Goal: Task Accomplishment & Management: Use online tool/utility

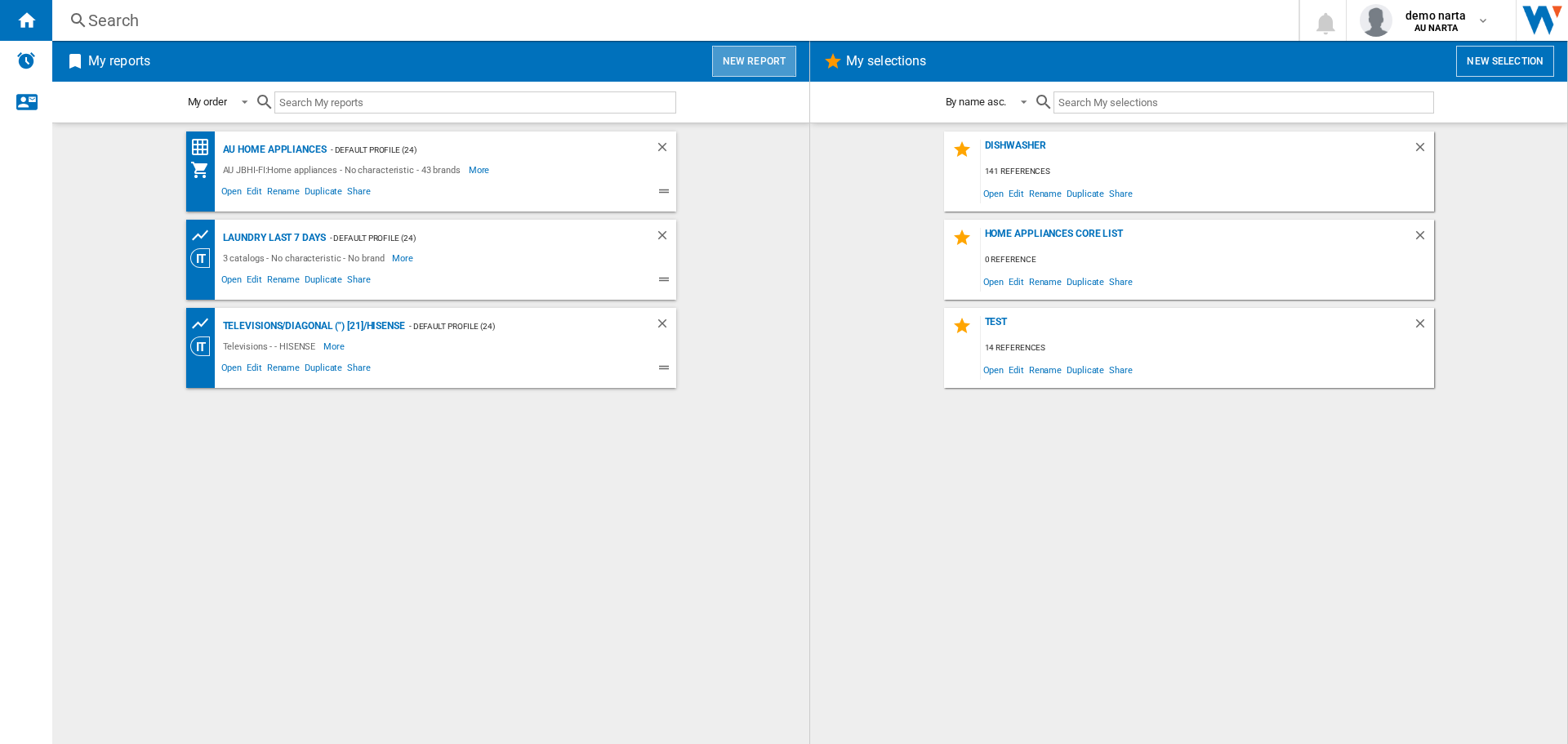
click at [760, 59] on button "New report" at bounding box center [754, 62] width 84 height 31
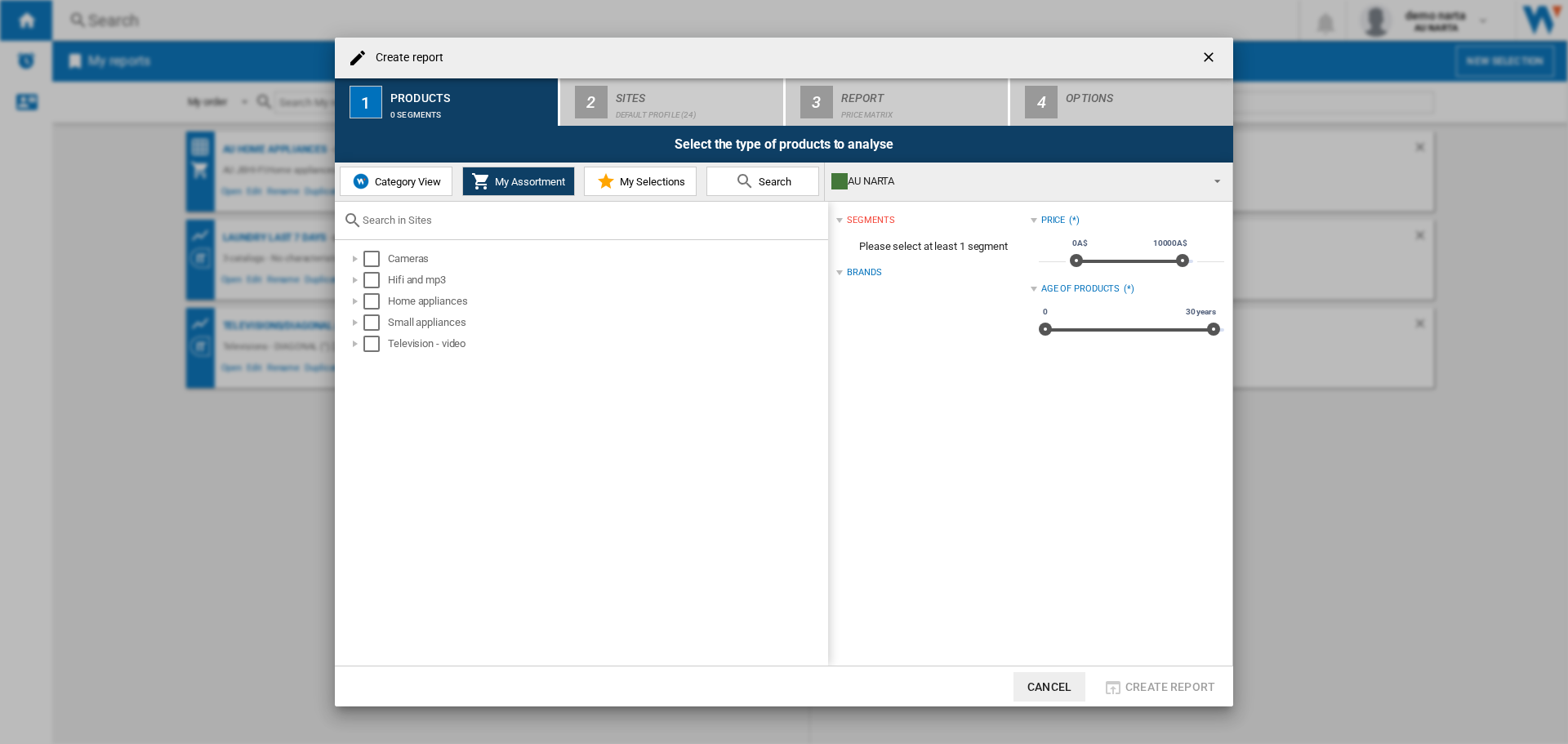
click at [421, 173] on button "Category View" at bounding box center [395, 182] width 113 height 30
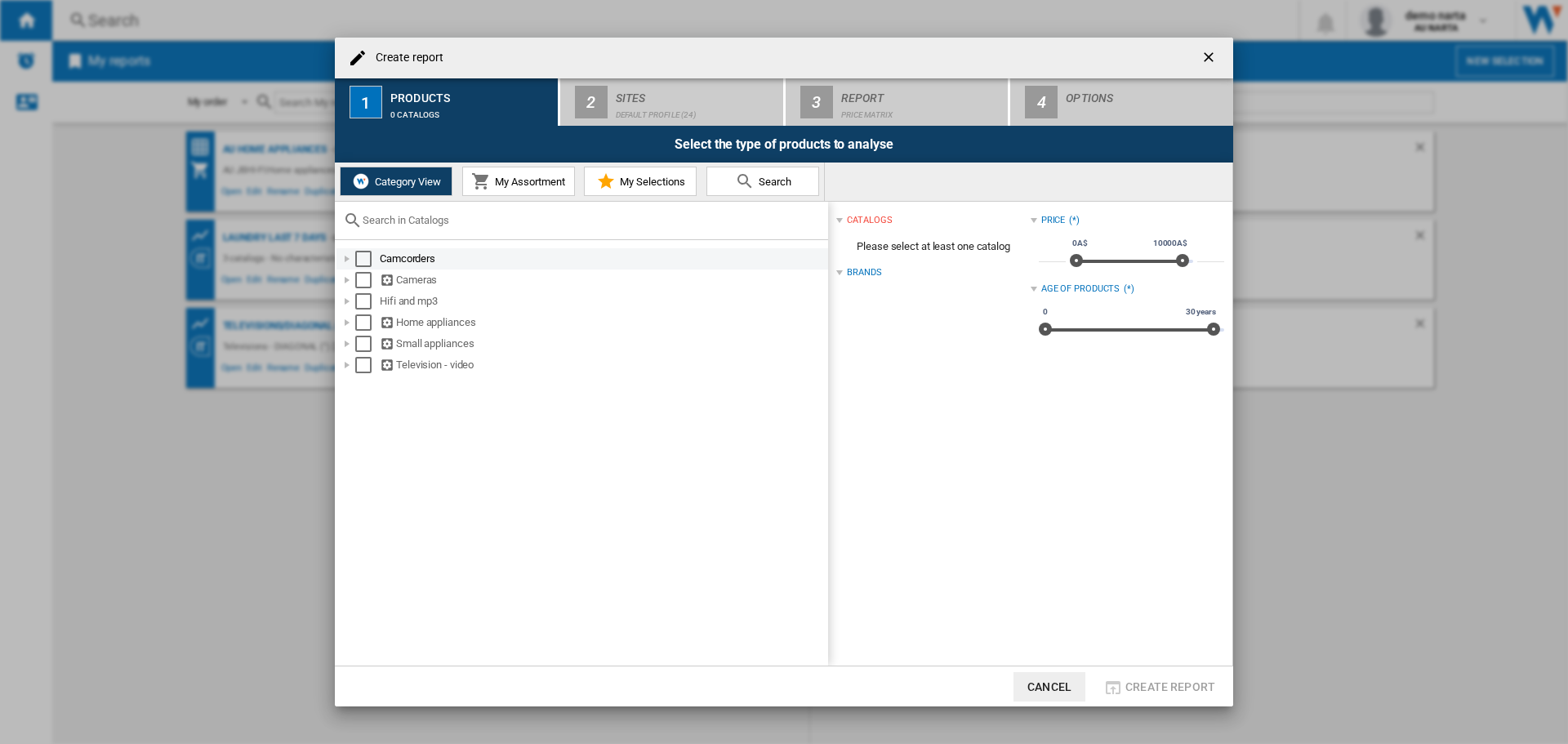
click at [358, 261] on div "Select" at bounding box center [363, 259] width 16 height 16
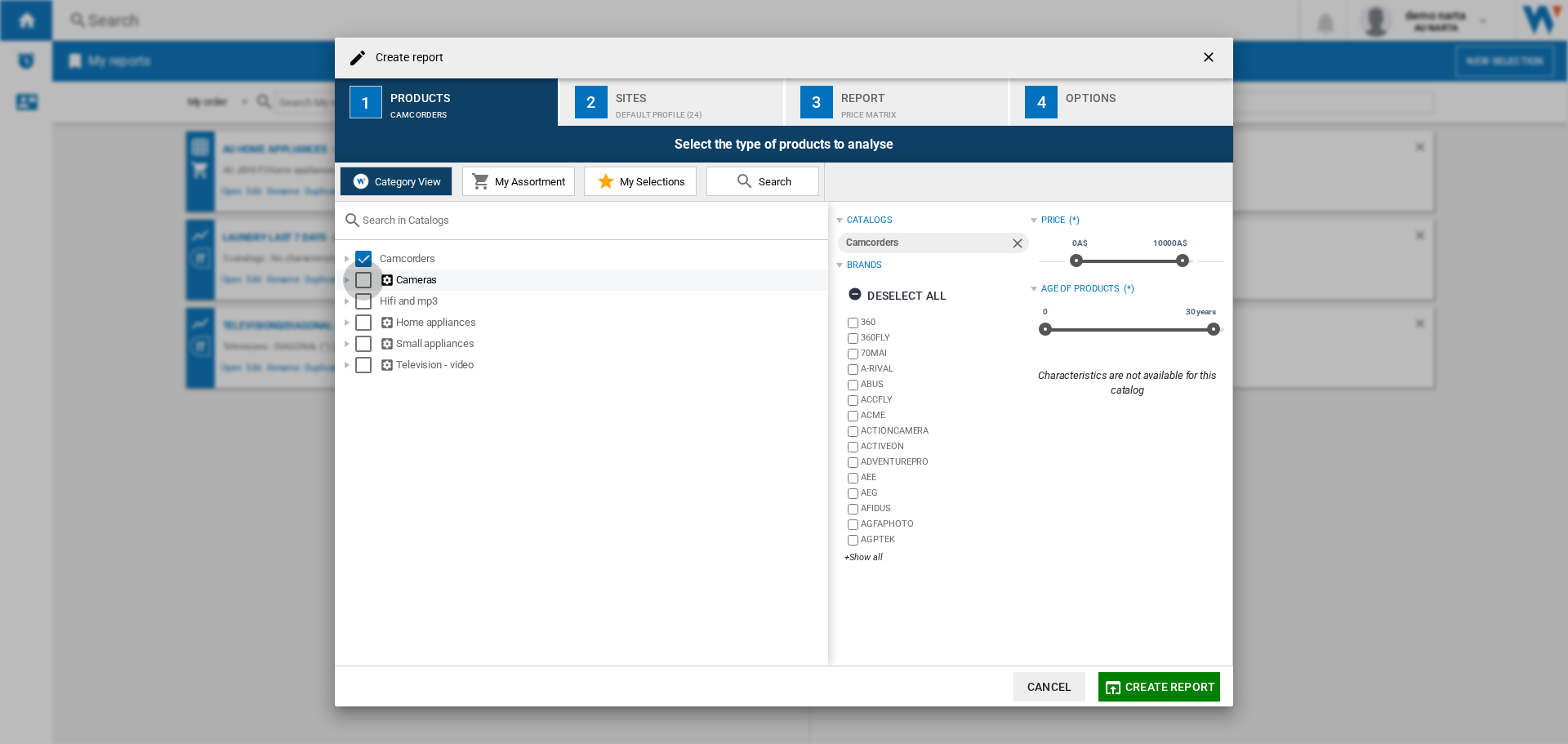
click at [358, 288] on div "Select" at bounding box center [363, 280] width 16 height 16
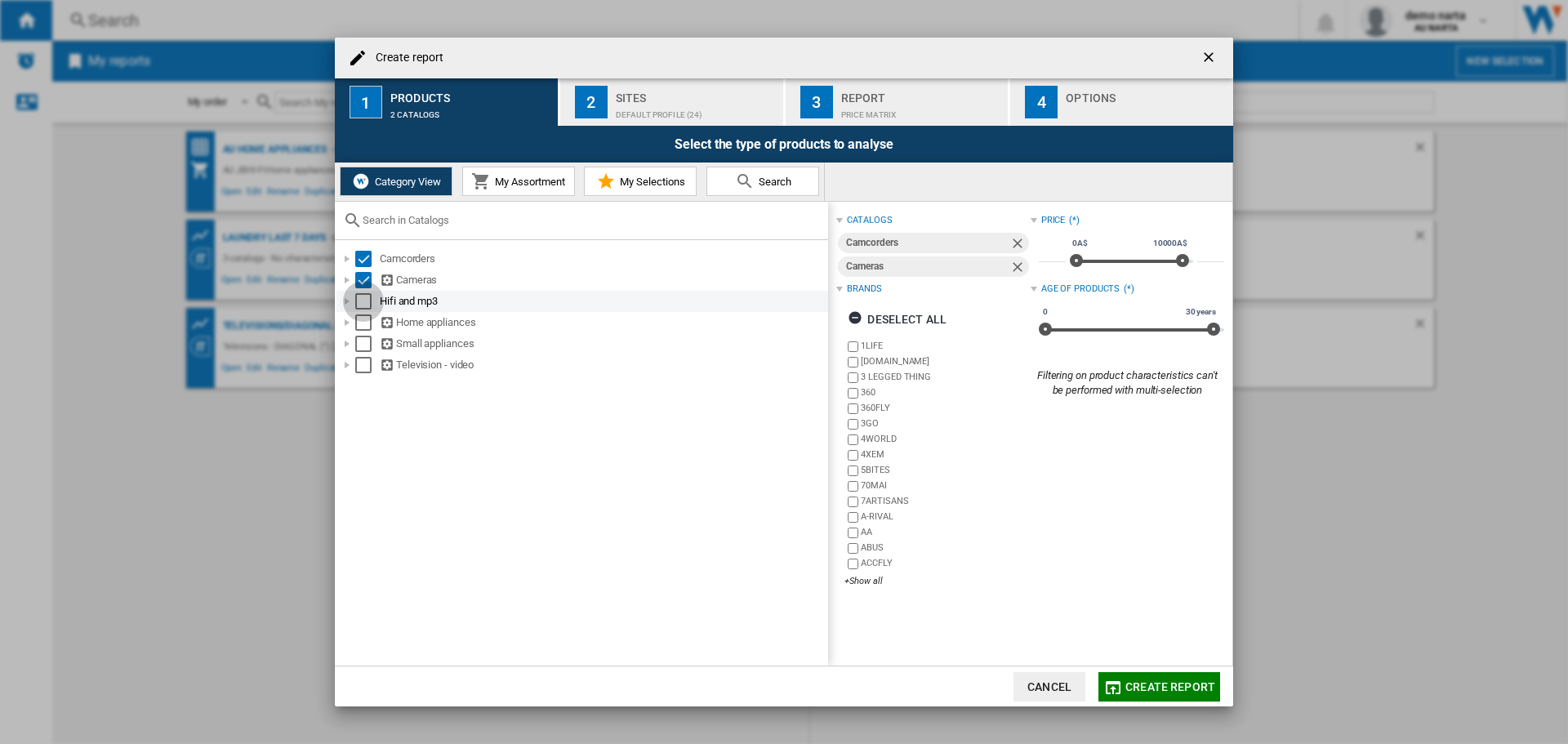
click at [358, 309] on div "Select" at bounding box center [363, 302] width 16 height 16
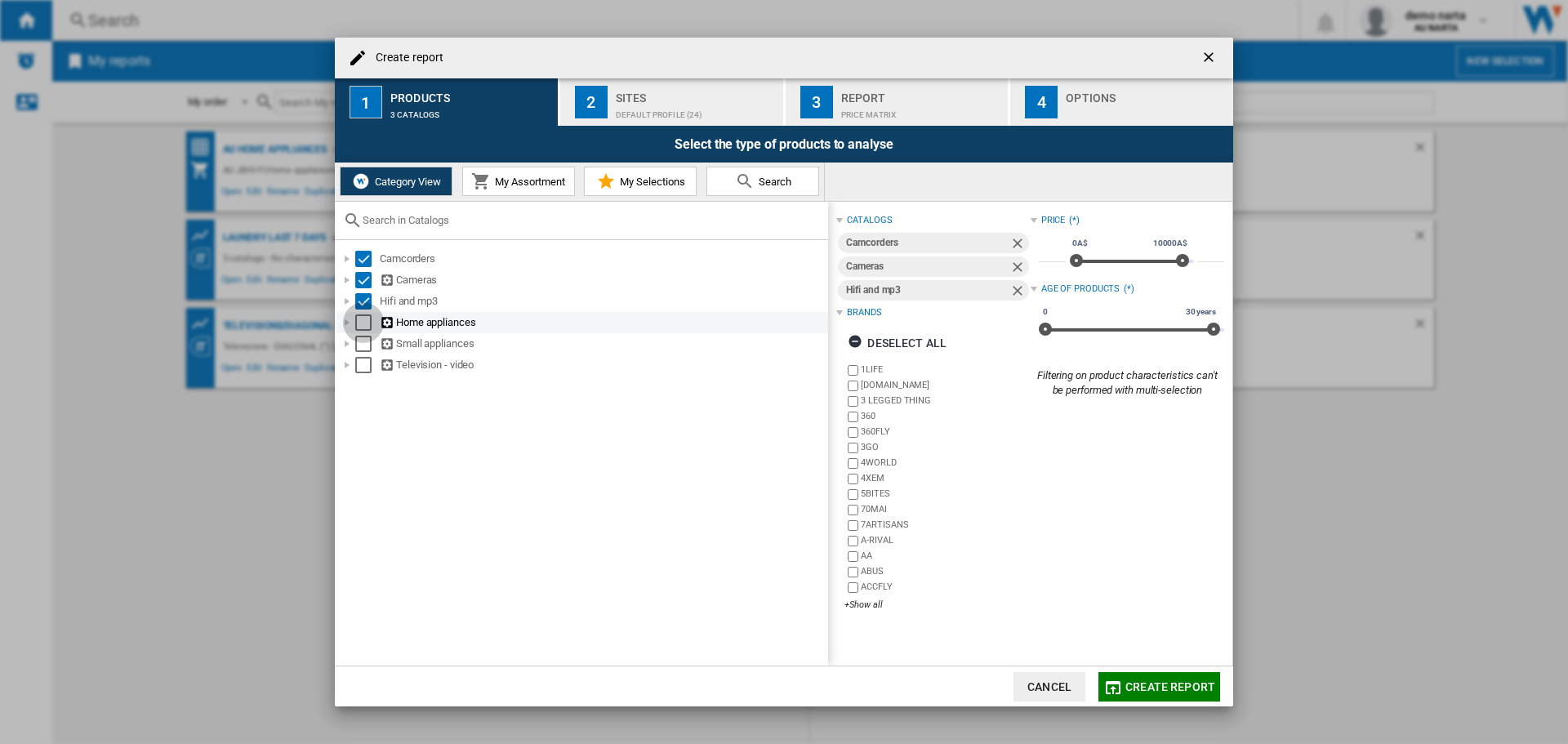
click at [358, 322] on div "Select" at bounding box center [363, 322] width 16 height 16
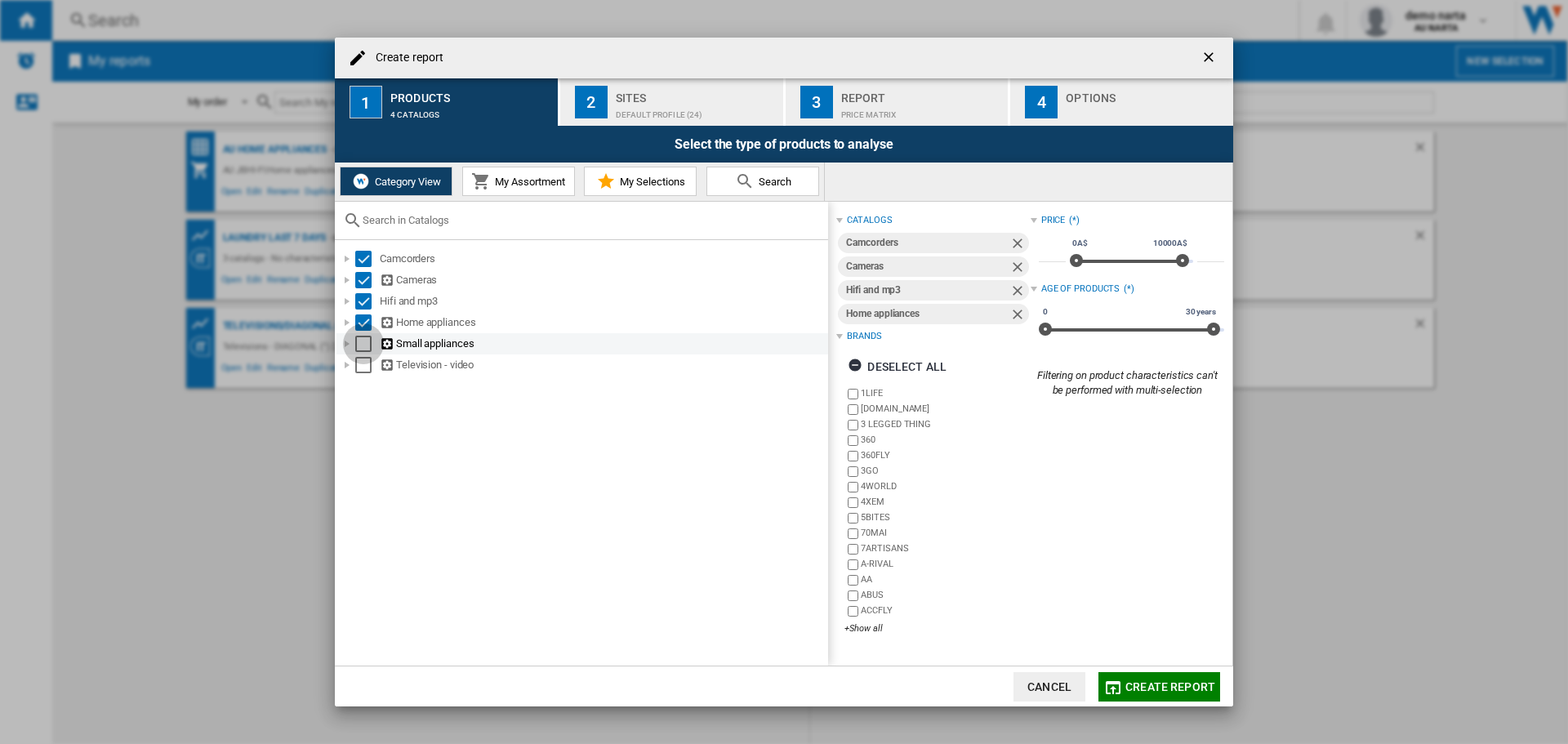
click at [360, 345] on div "Select" at bounding box center [363, 344] width 16 height 16
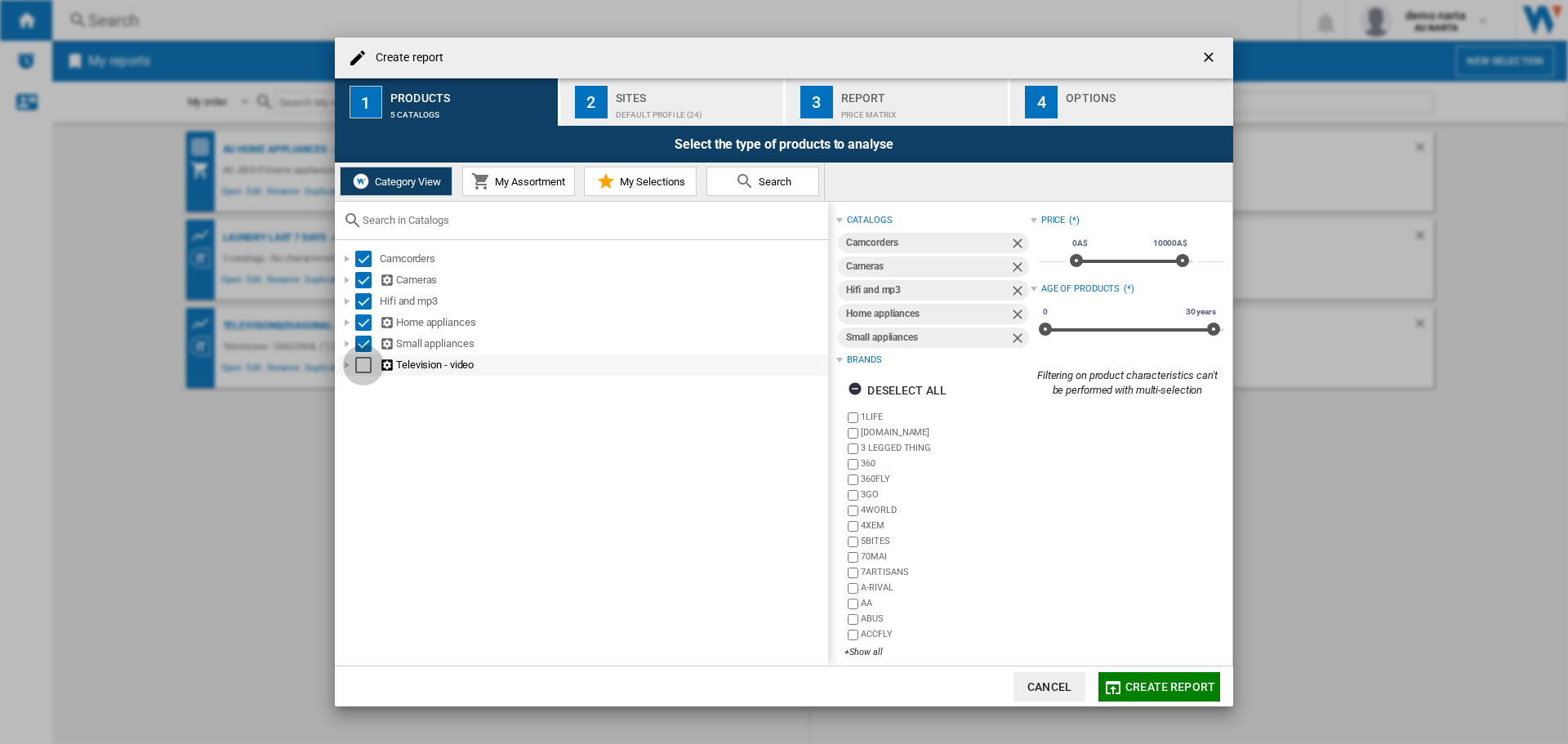
click at [364, 369] on div "Select" at bounding box center [363, 365] width 16 height 16
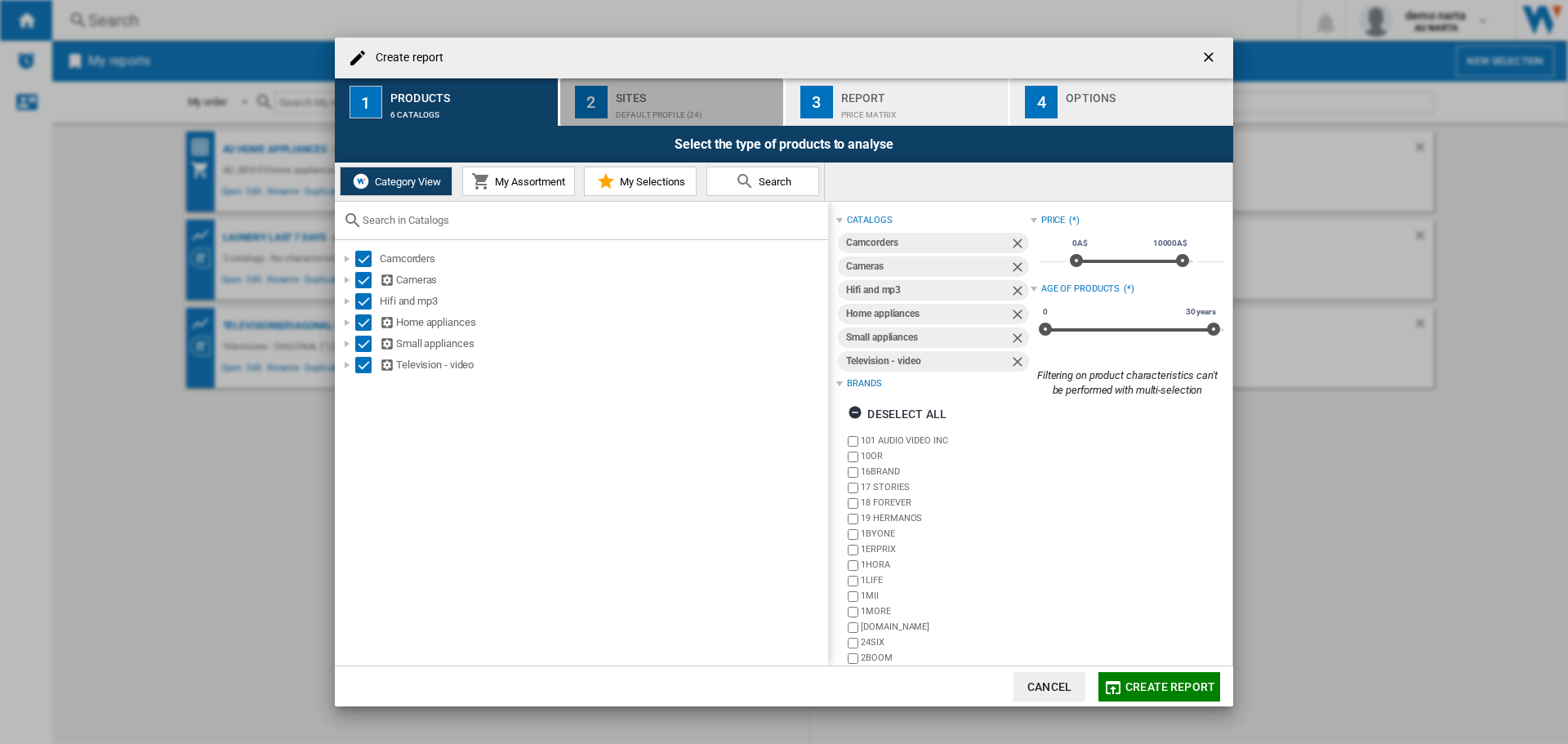
click at [699, 93] on div "Sites" at bounding box center [696, 93] width 161 height 17
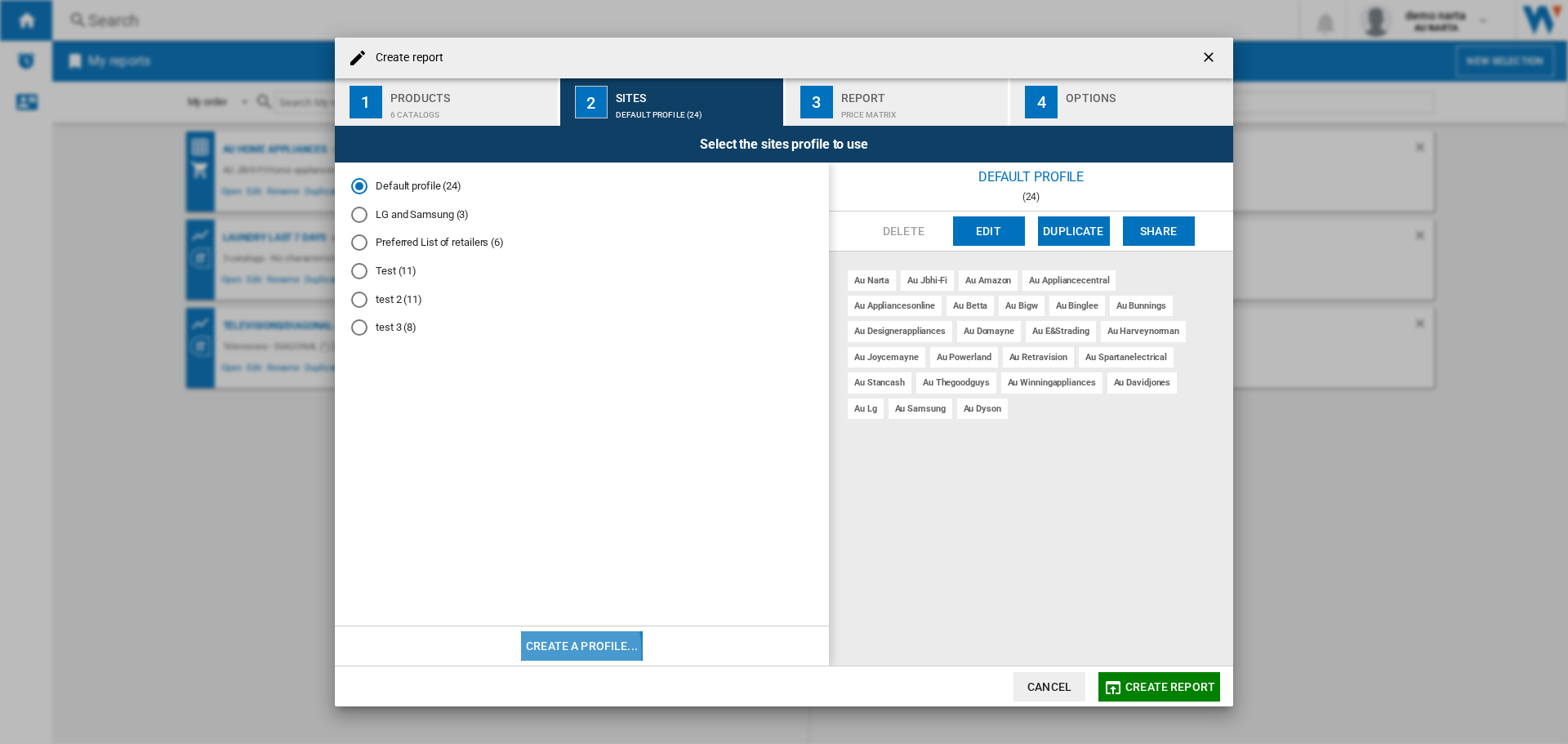
click at [546, 651] on button "Create a profile..." at bounding box center [582, 646] width 122 height 30
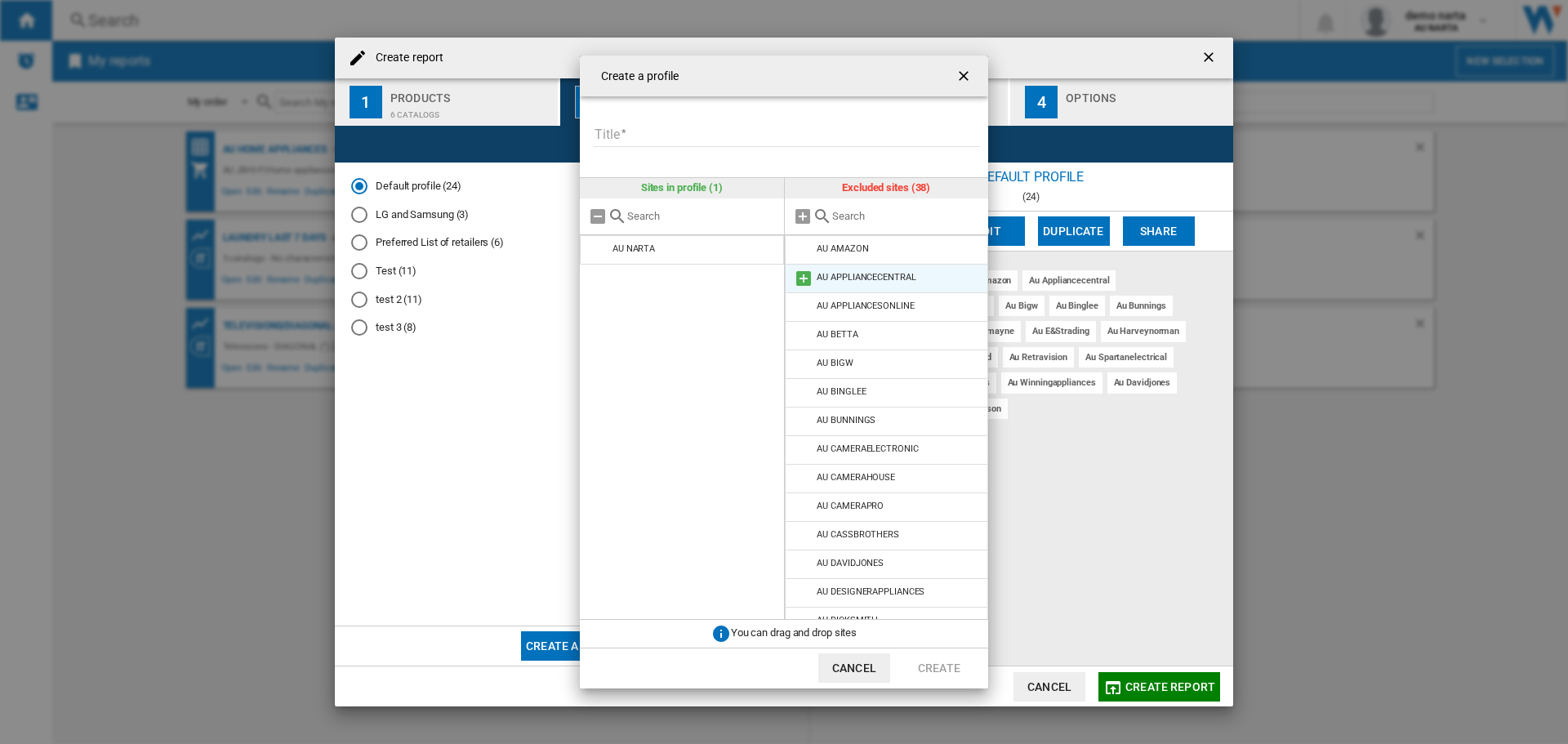
click at [811, 277] on md-icon at bounding box center [804, 279] width 20 height 20
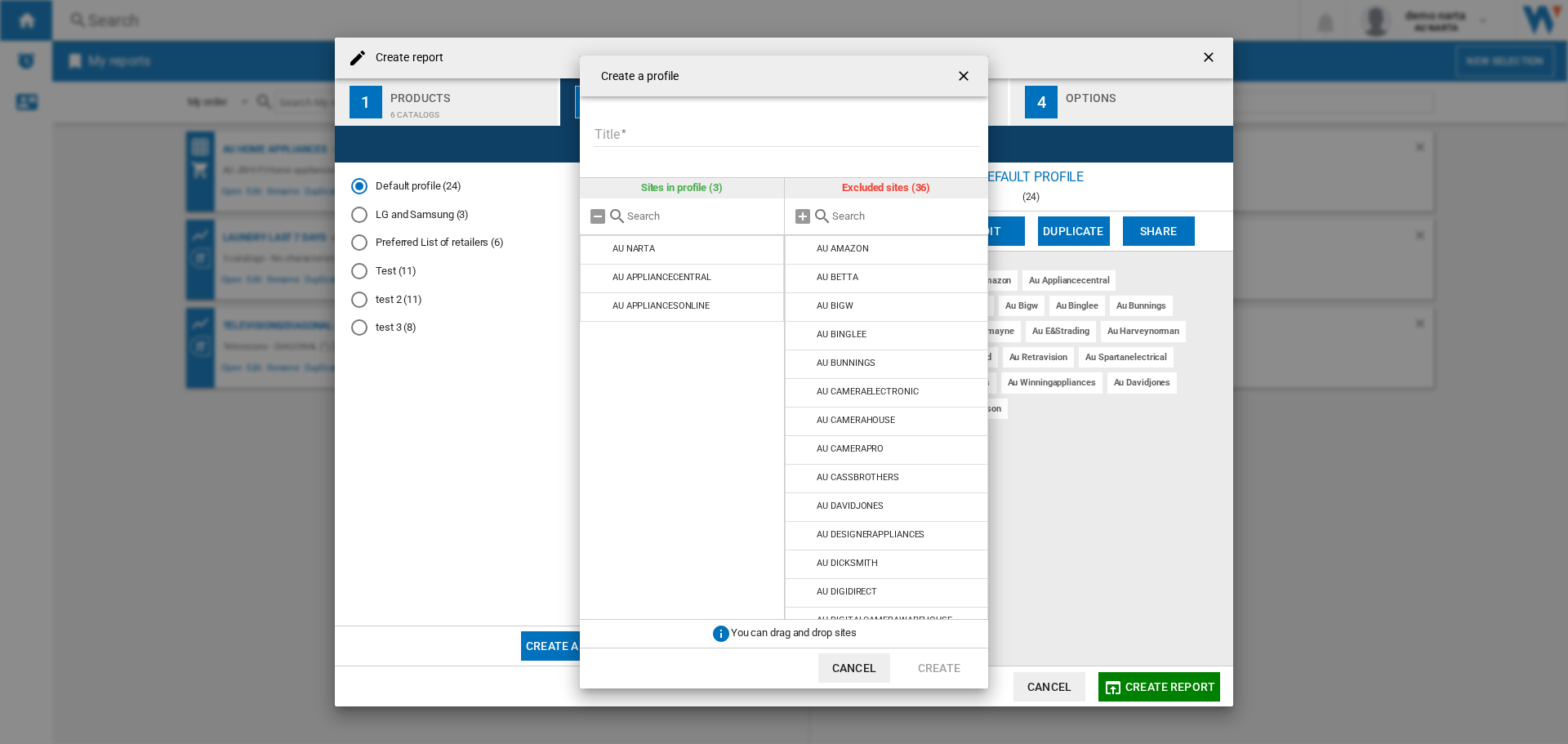
click at [811, 277] on md-icon at bounding box center [804, 279] width 20 height 20
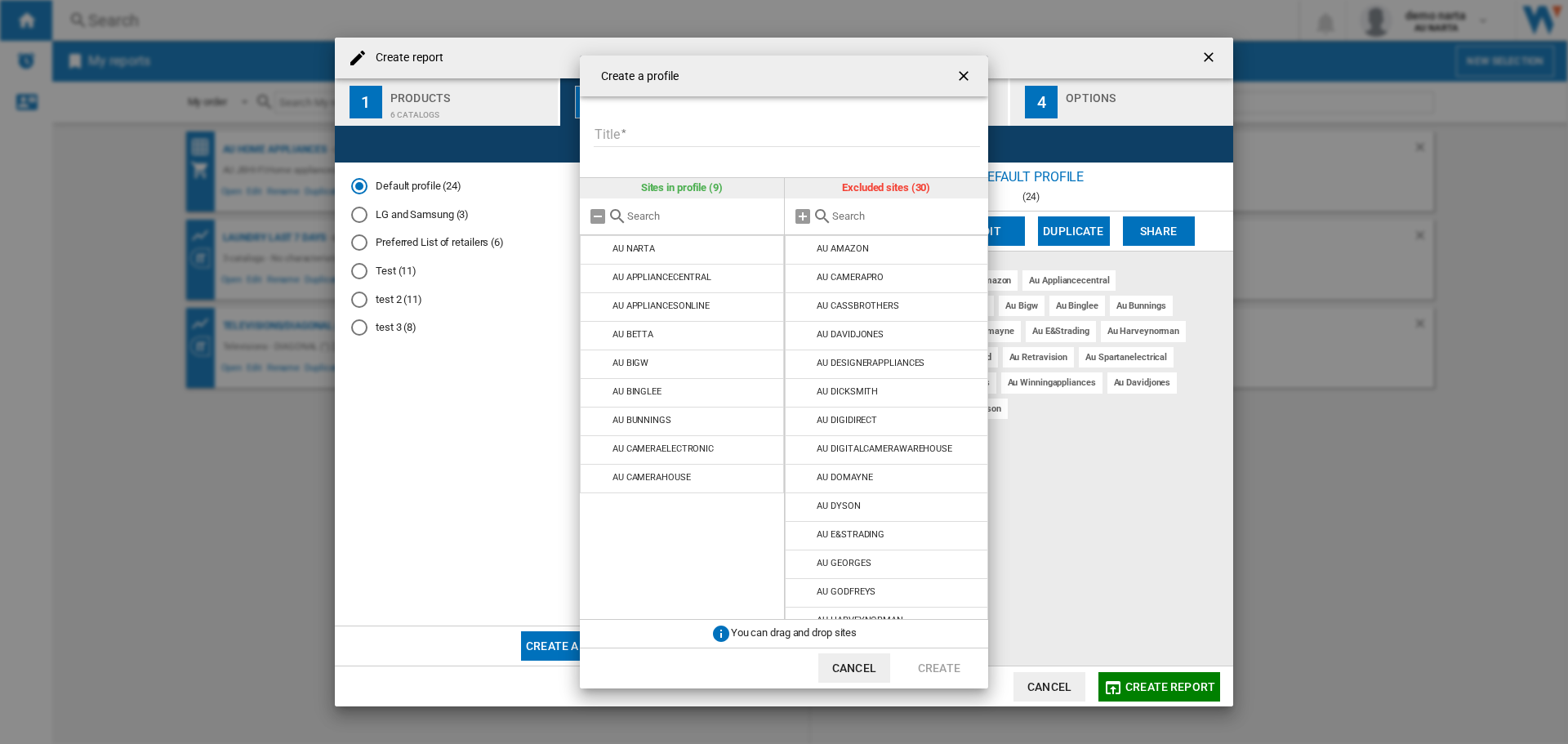
click at [811, 277] on md-icon at bounding box center [804, 279] width 20 height 20
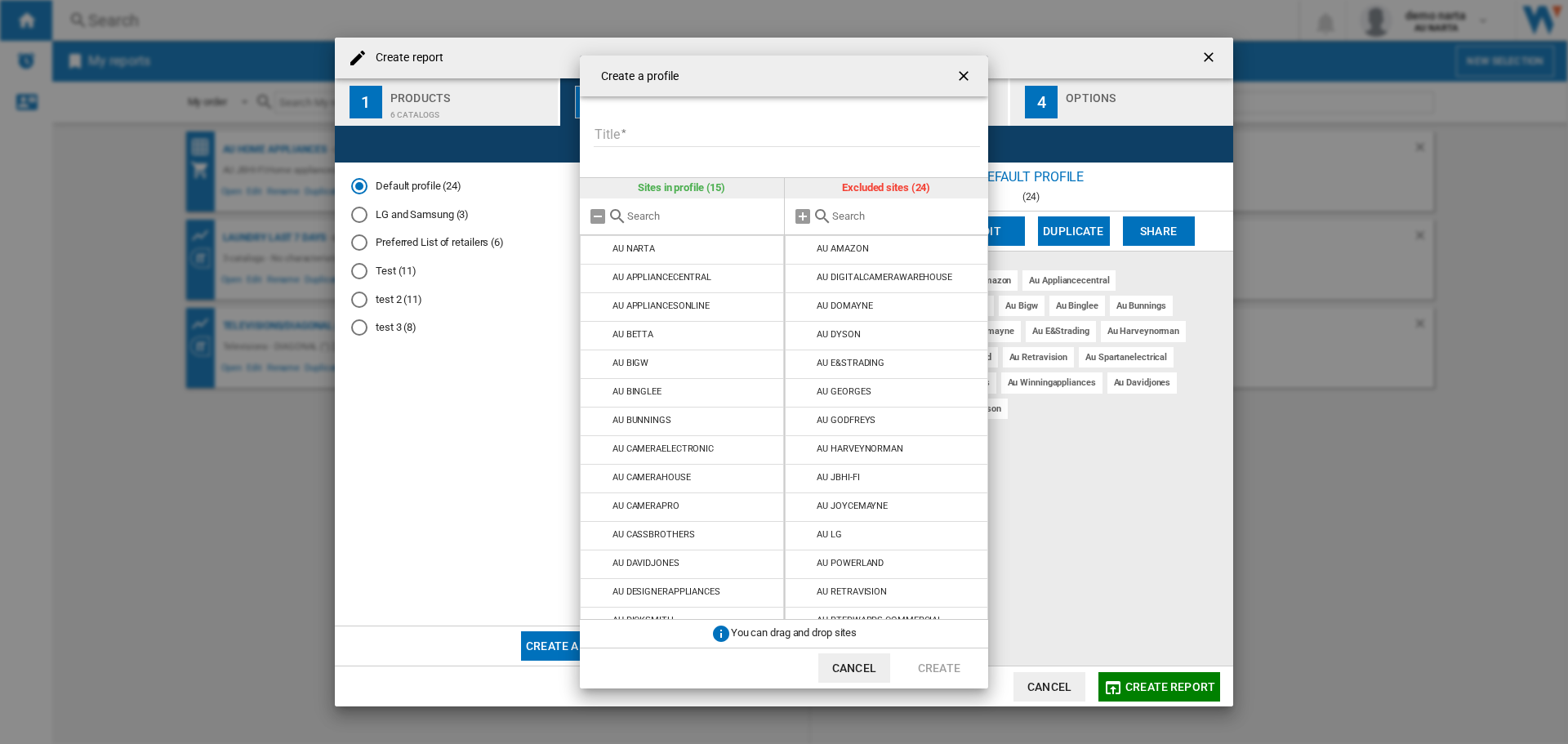
click at [811, 277] on md-icon at bounding box center [804, 279] width 20 height 20
click at [803, 307] on md-icon at bounding box center [804, 307] width 20 height 20
click at [796, 337] on md-icon at bounding box center [804, 335] width 20 height 20
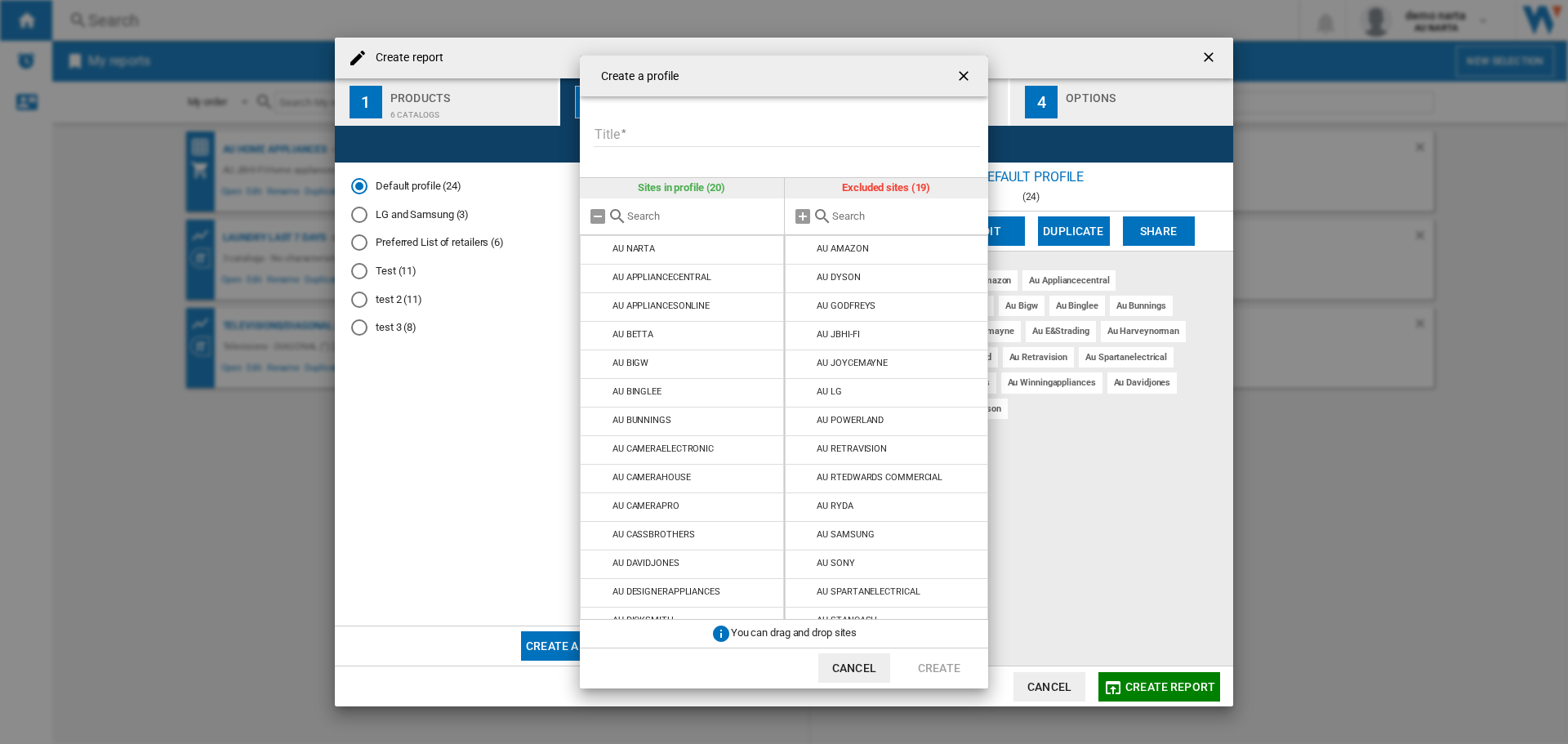
click at [796, 337] on md-icon at bounding box center [804, 335] width 20 height 20
click at [799, 356] on md-icon at bounding box center [804, 364] width 20 height 20
click at [805, 363] on md-icon at bounding box center [804, 364] width 20 height 20
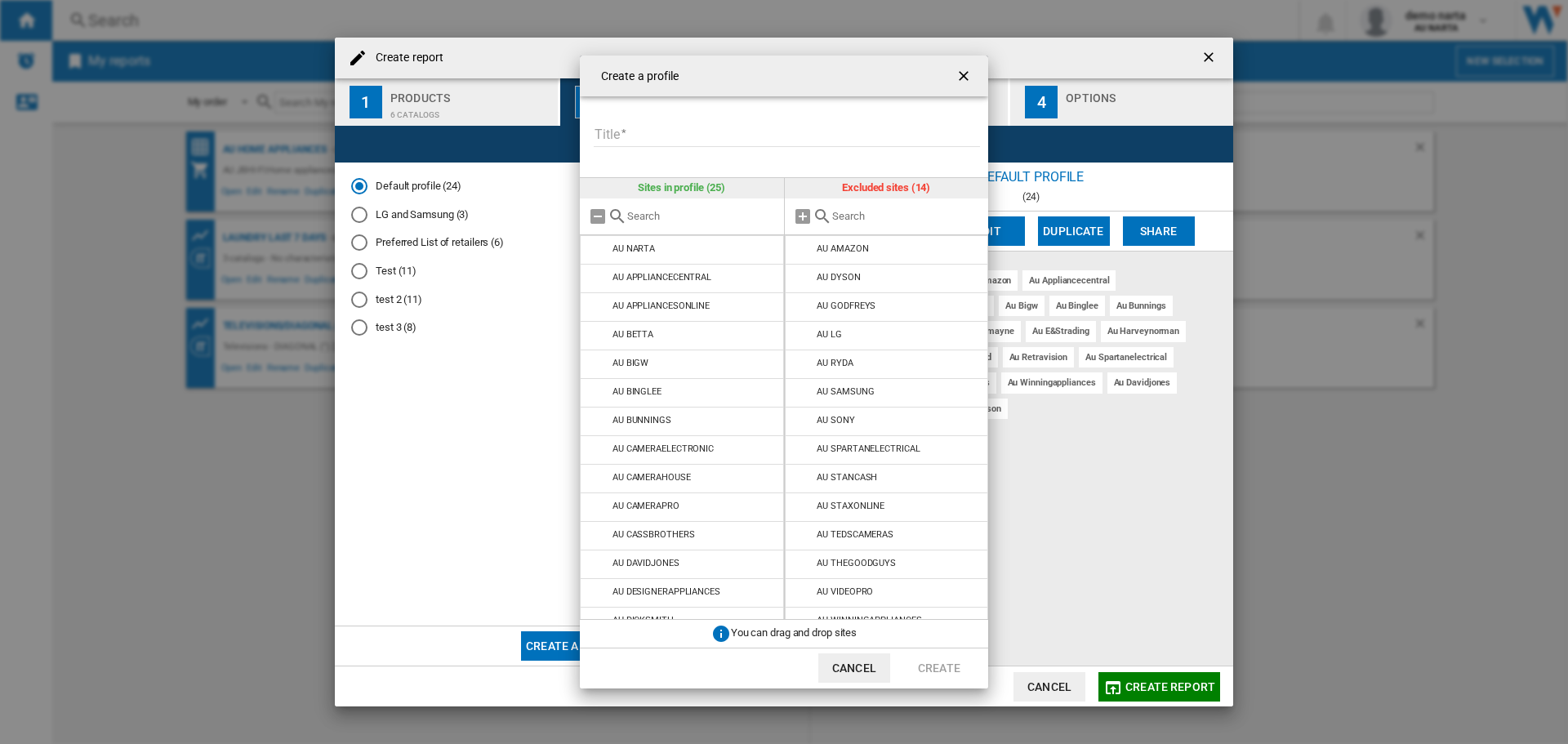
click at [805, 363] on md-icon at bounding box center [804, 364] width 20 height 20
click at [802, 427] on md-icon at bounding box center [804, 422] width 20 height 20
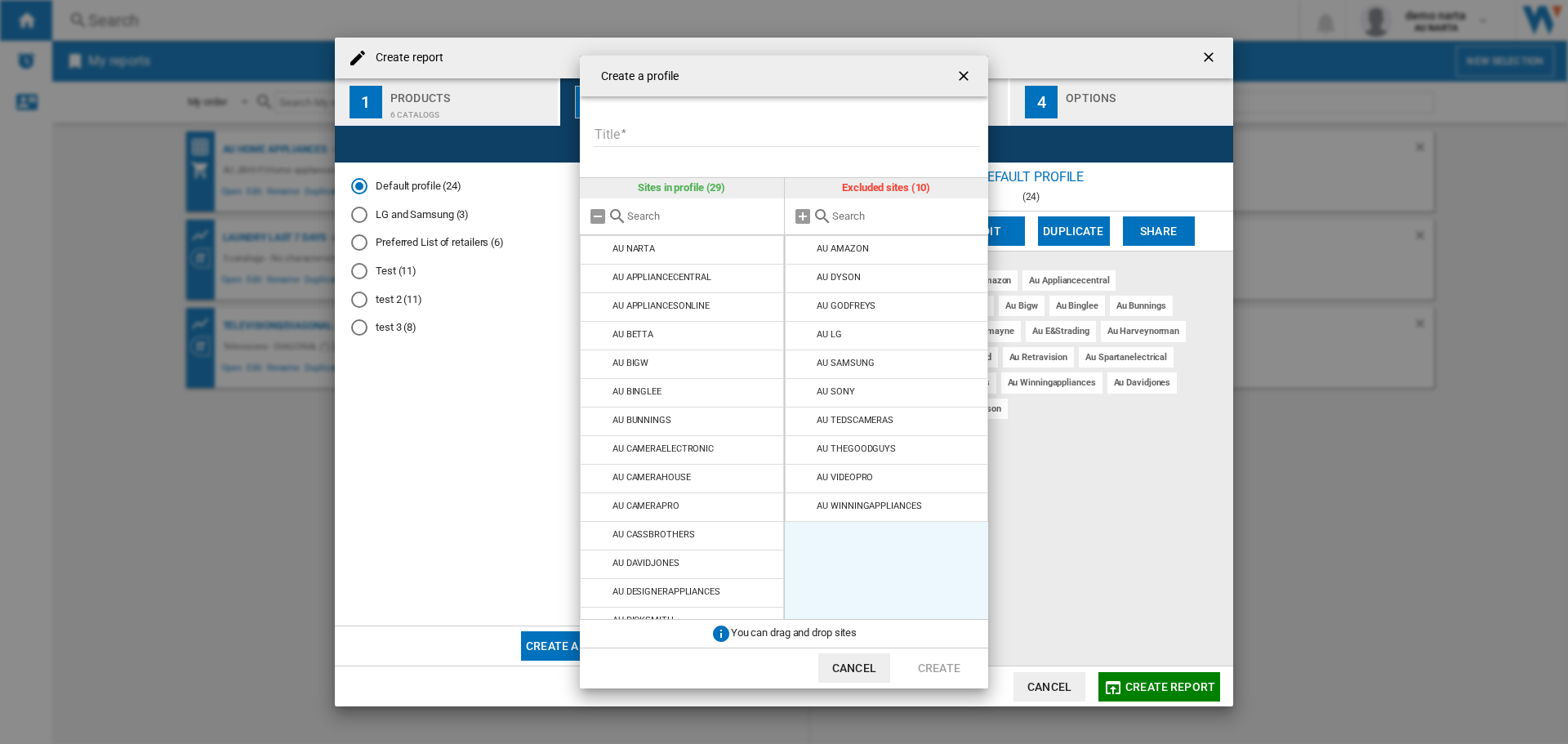
click at [802, 427] on md-icon at bounding box center [804, 422] width 20 height 20
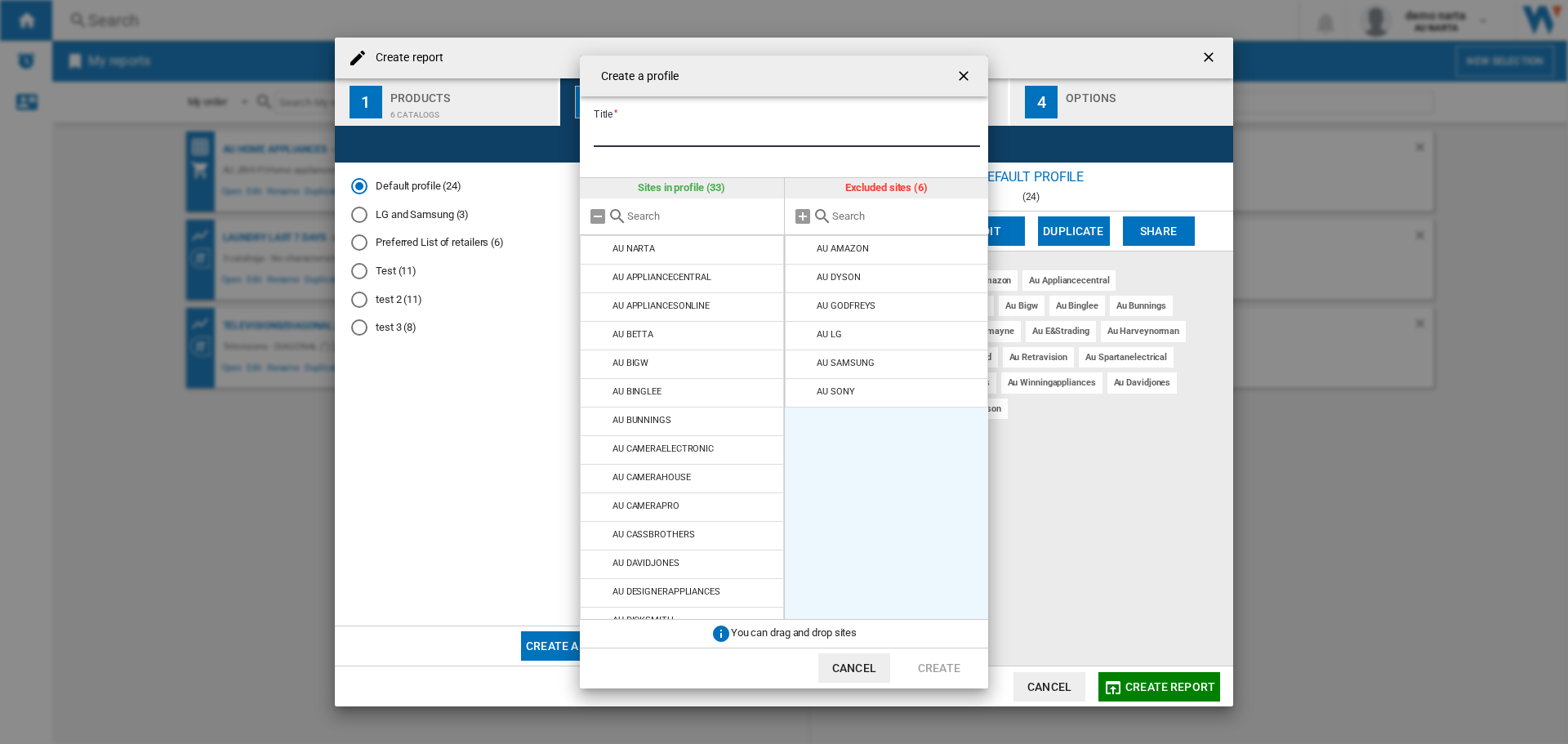
click at [643, 133] on input "Title" at bounding box center [787, 135] width 386 height 25
type input "**********"
click at [934, 658] on button "Create" at bounding box center [939, 668] width 72 height 30
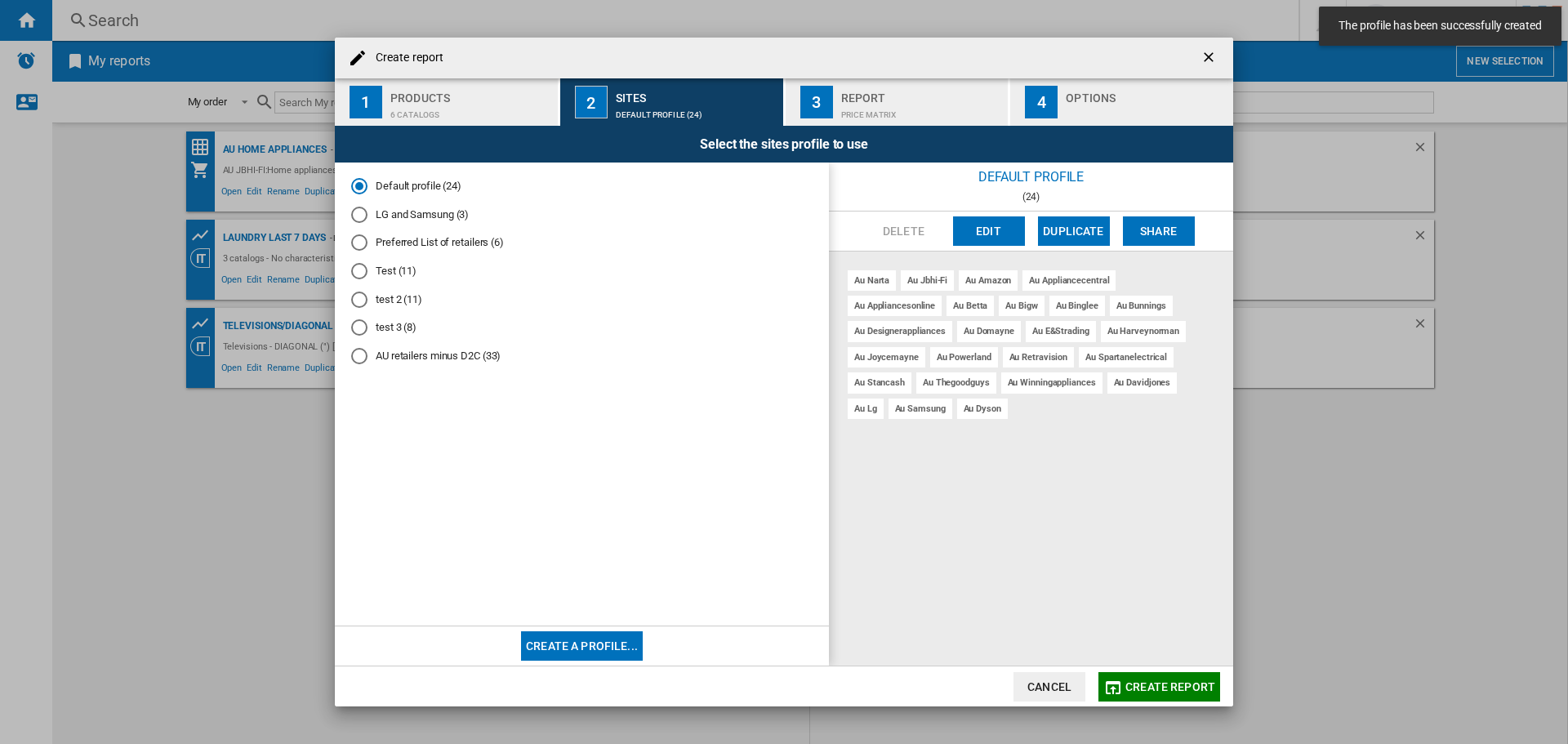
click at [894, 89] on div "Report" at bounding box center [922, 93] width 161 height 17
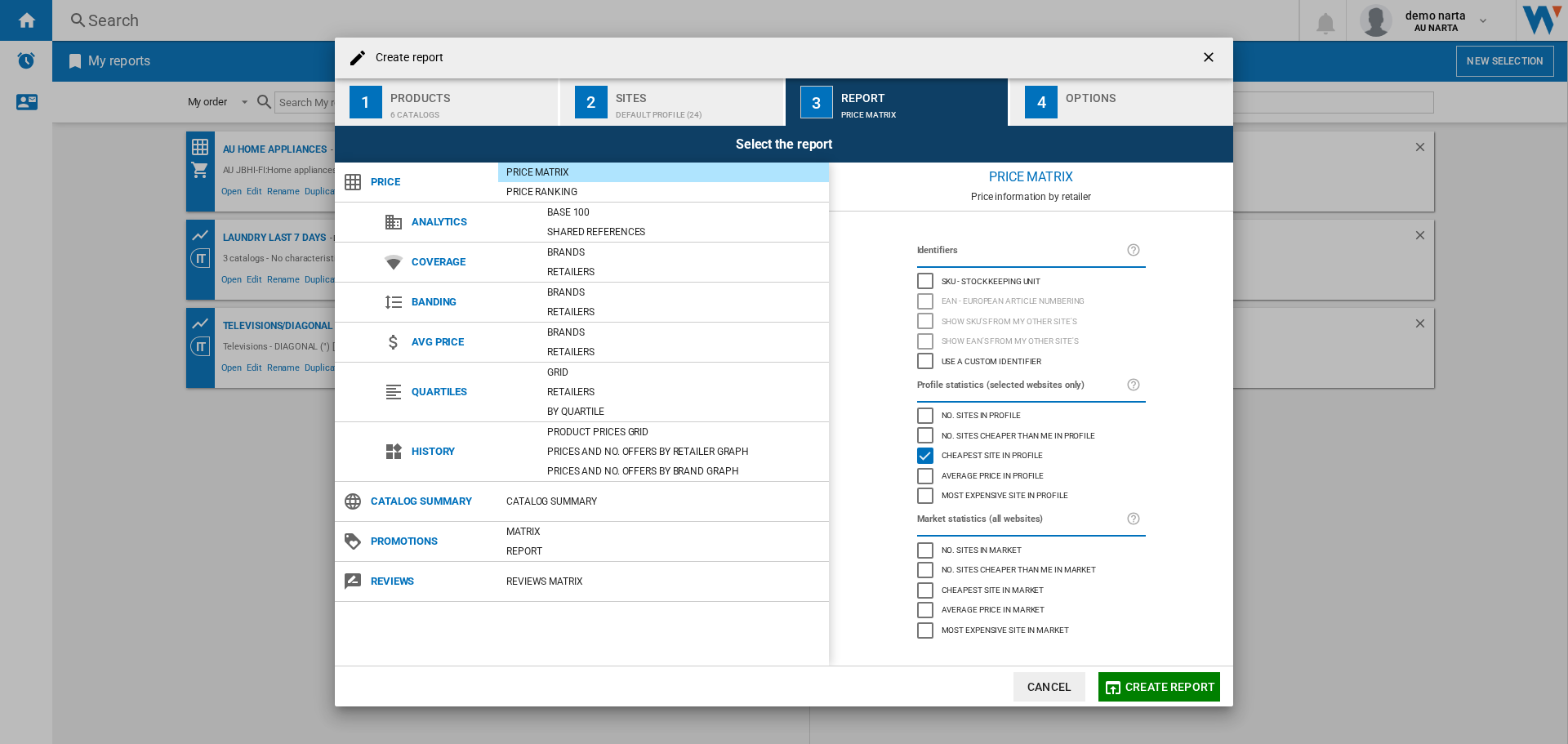
click at [923, 453] on div "Cheapest site in profile" at bounding box center [926, 455] width 16 height 16
click at [1142, 682] on span "Create report" at bounding box center [1170, 687] width 90 height 13
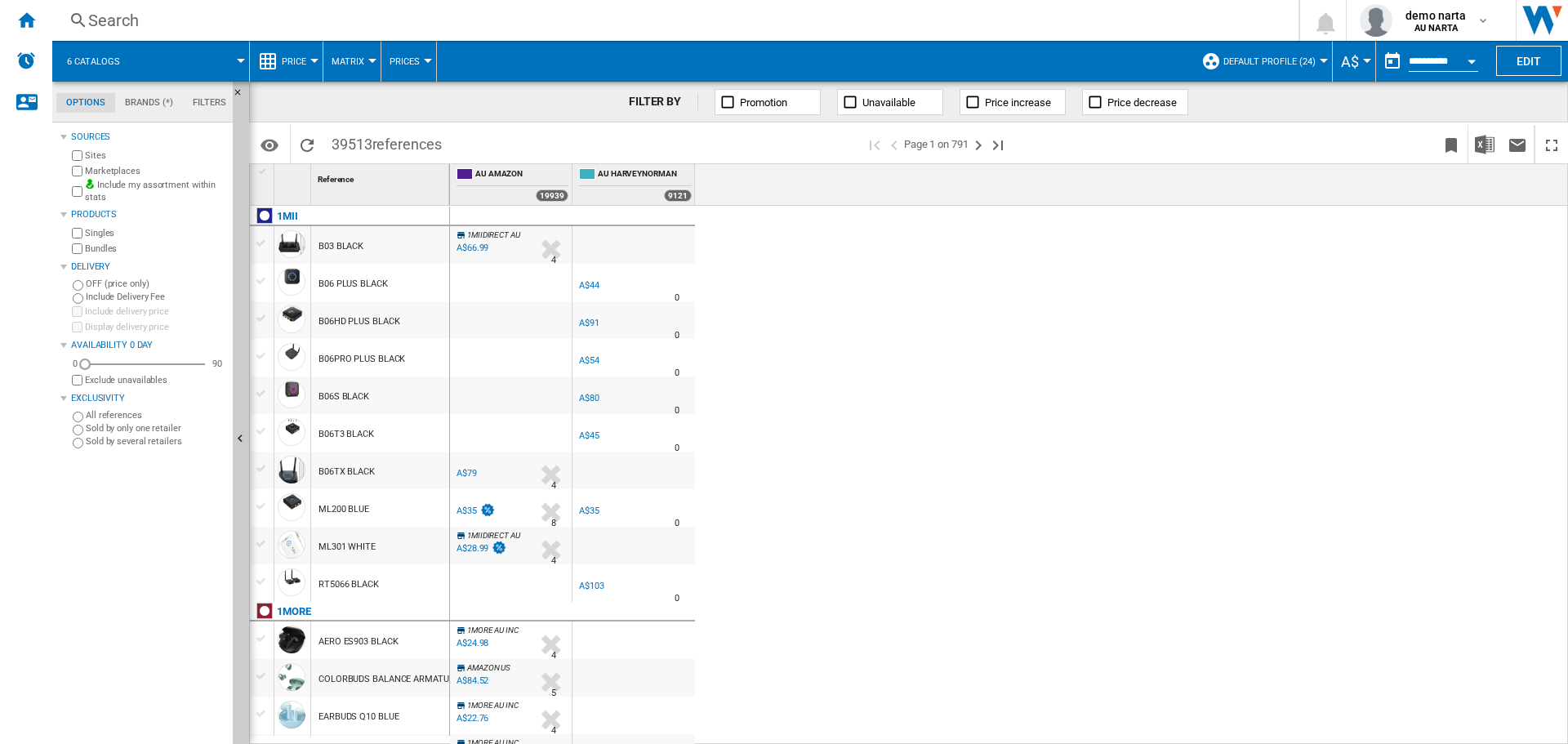
click at [1143, 682] on div "1MIIDIRECT AU -1.0 % A$66.99 % N/A 4 1MIIDIRECT AU AU HARVEYNORMAN -1.0 % A$44" at bounding box center [1009, 475] width 1119 height 539
click at [1485, 137] on img "Download in Excel" at bounding box center [1485, 145] width 20 height 20
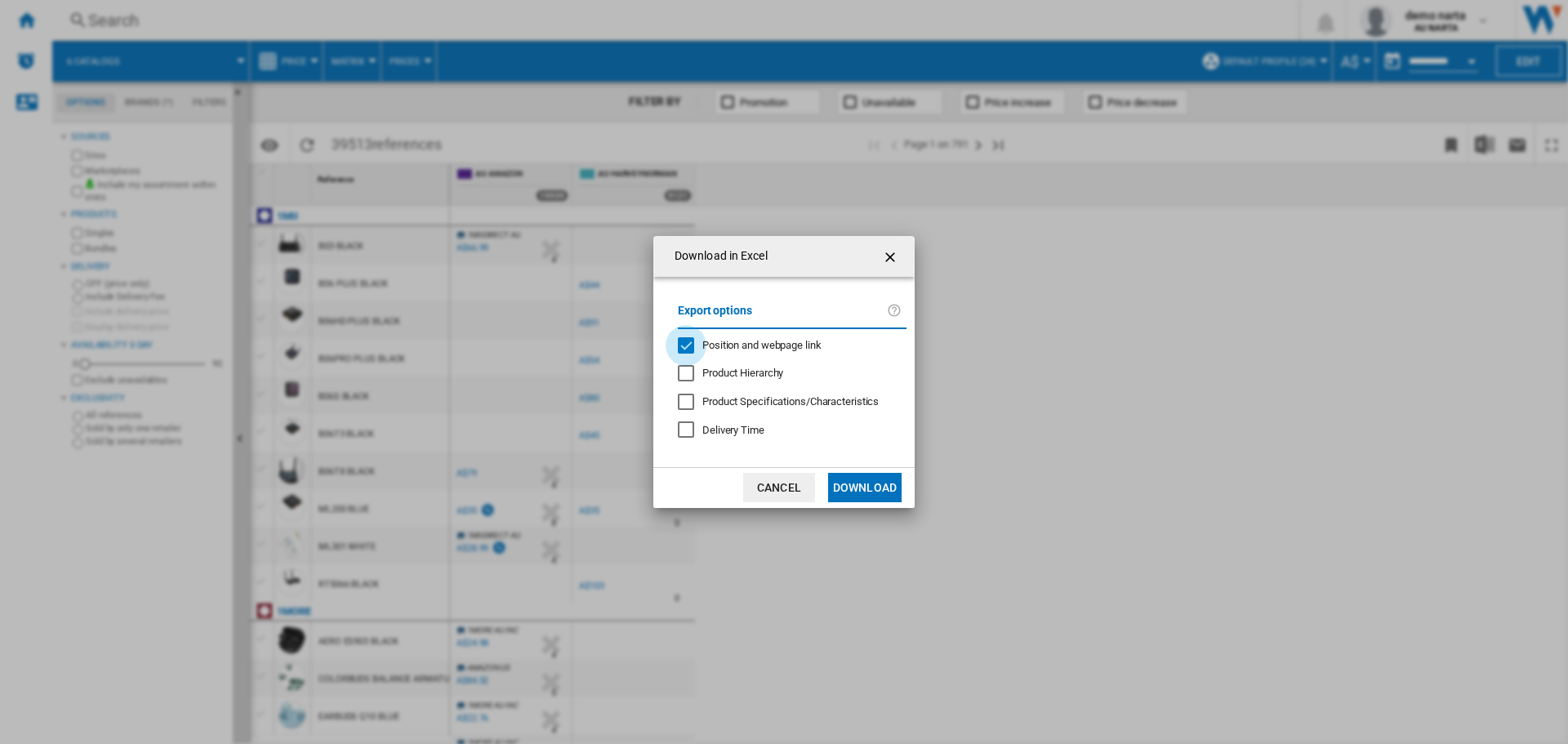
click at [686, 345] on div "Position and webpage link" at bounding box center [687, 345] width 16 height 16
click at [888, 260] on ng-md-icon "getI18NText('BUTTONS.CLOSE_DIALOG')" at bounding box center [892, 257] width 20 height 20
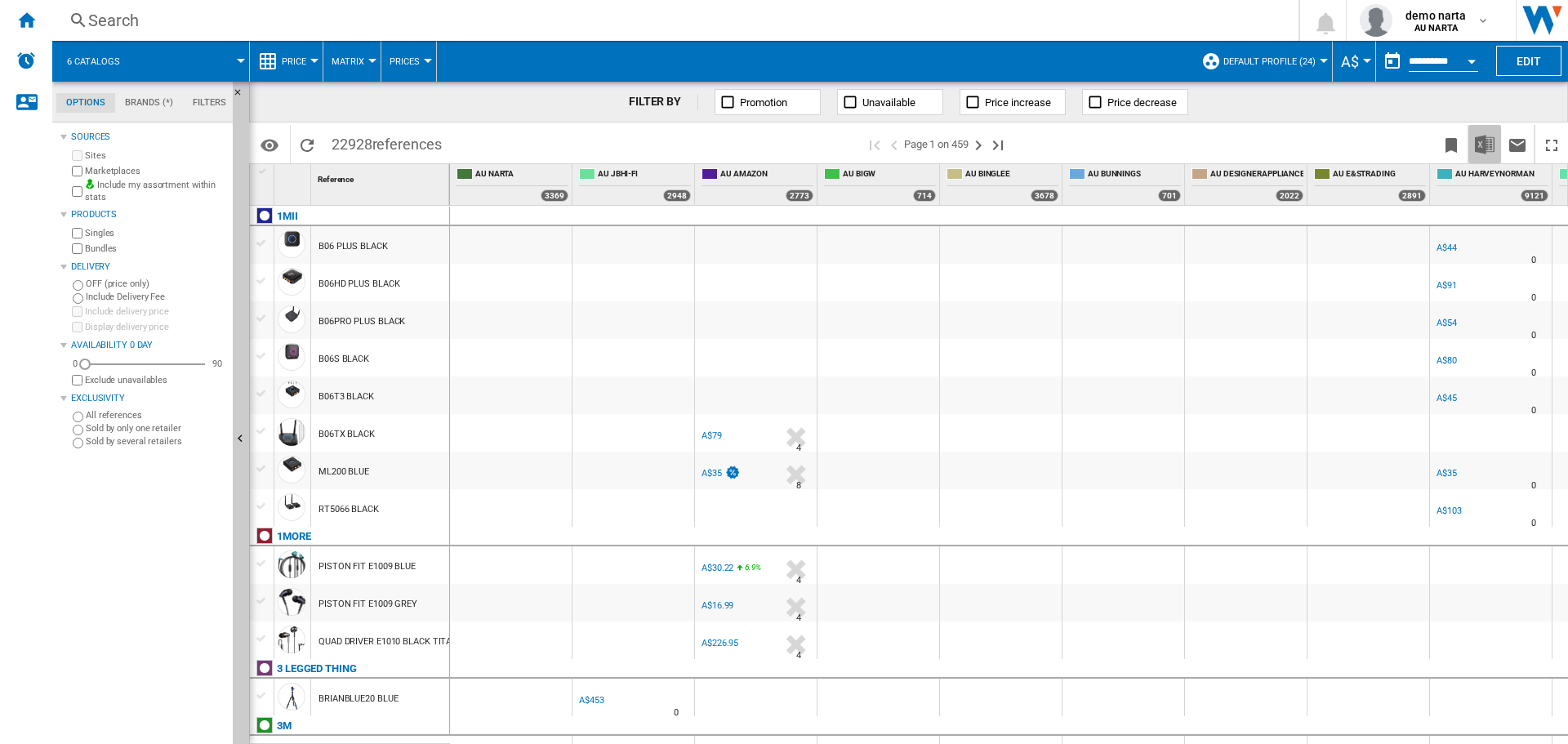
click at [1489, 149] on img "Download in Excel" at bounding box center [1485, 145] width 20 height 20
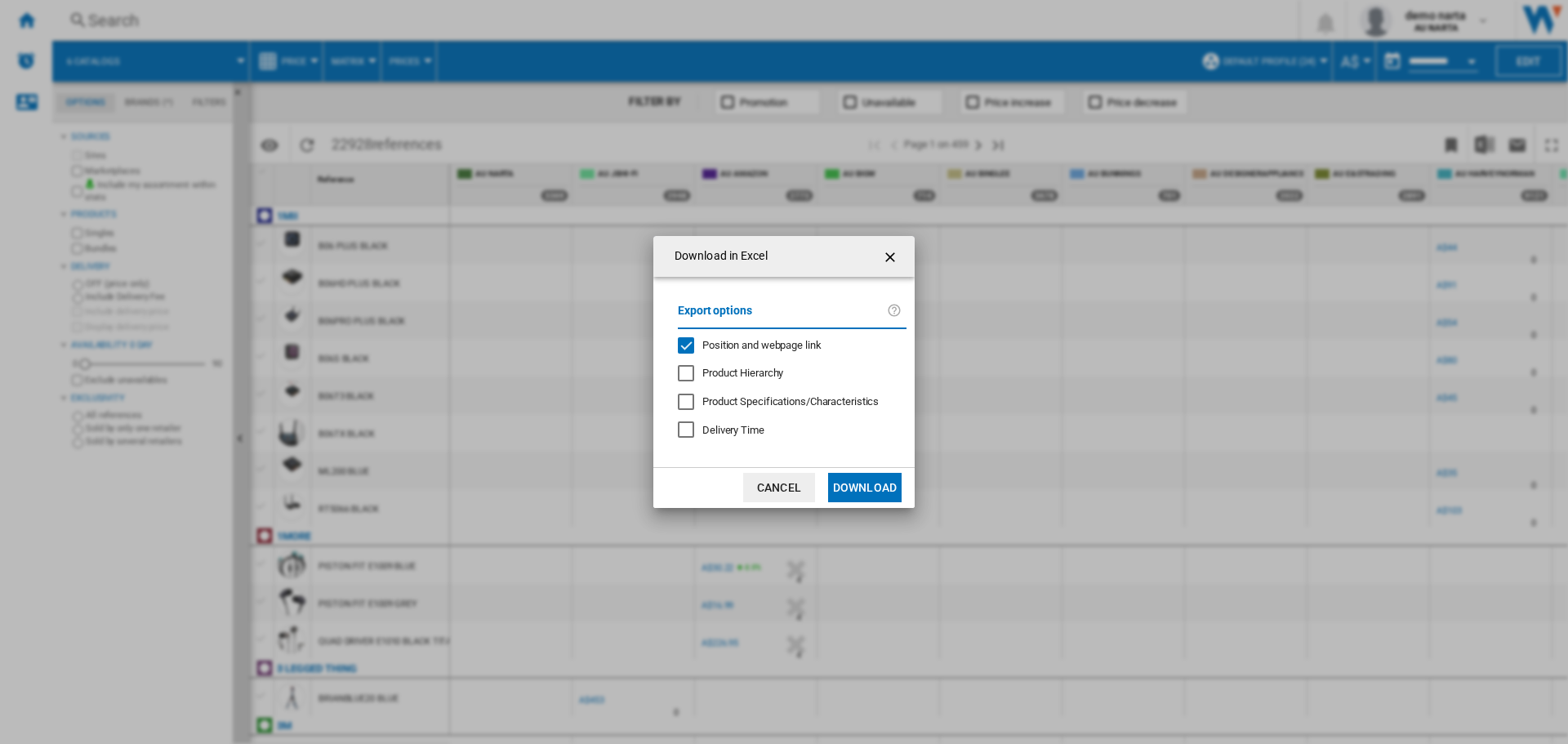
click at [689, 341] on div "Position and webpage link" at bounding box center [687, 345] width 16 height 16
click at [847, 489] on button "Download" at bounding box center [864, 488] width 73 height 30
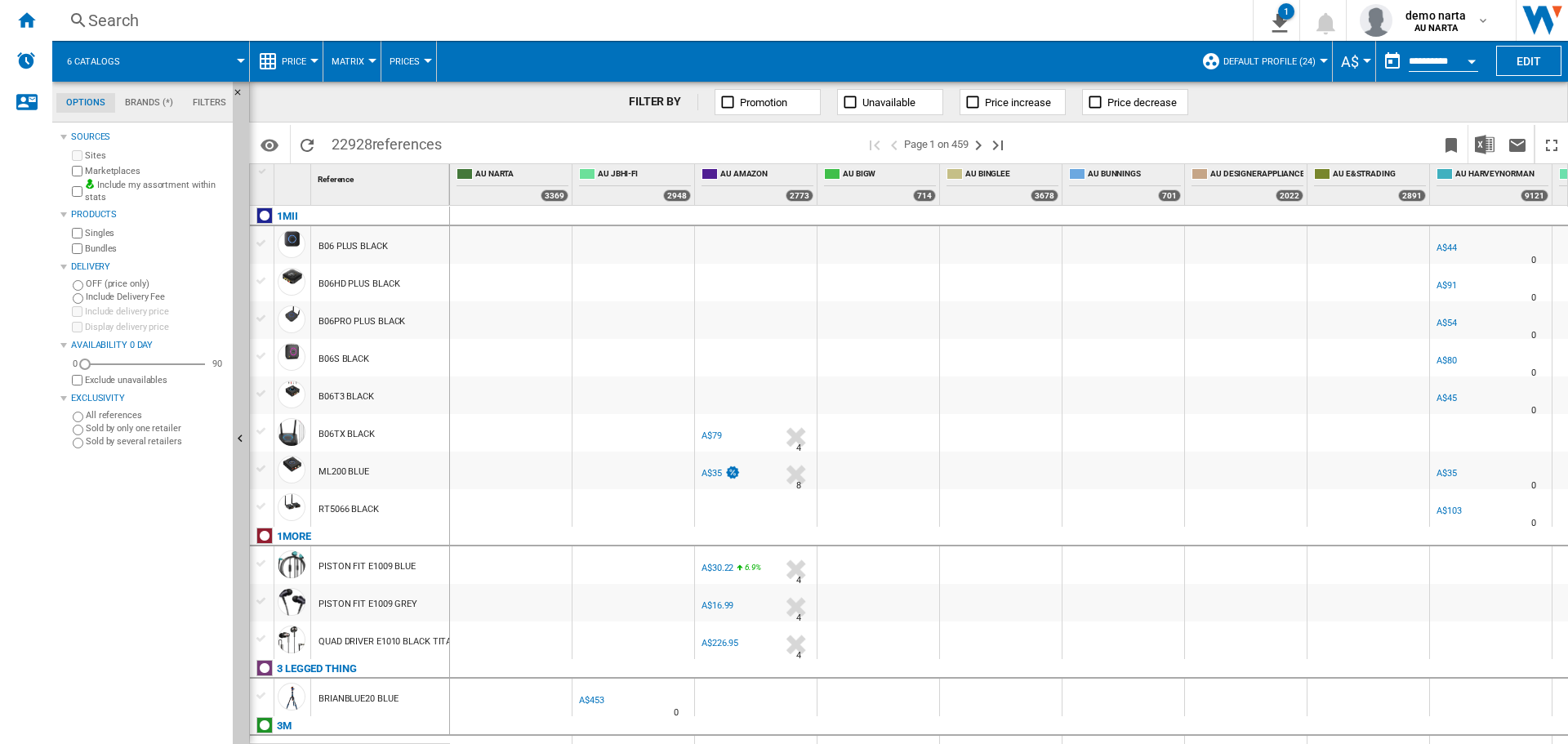
click at [1312, 56] on button "Default profile (24)" at bounding box center [1274, 62] width 100 height 41
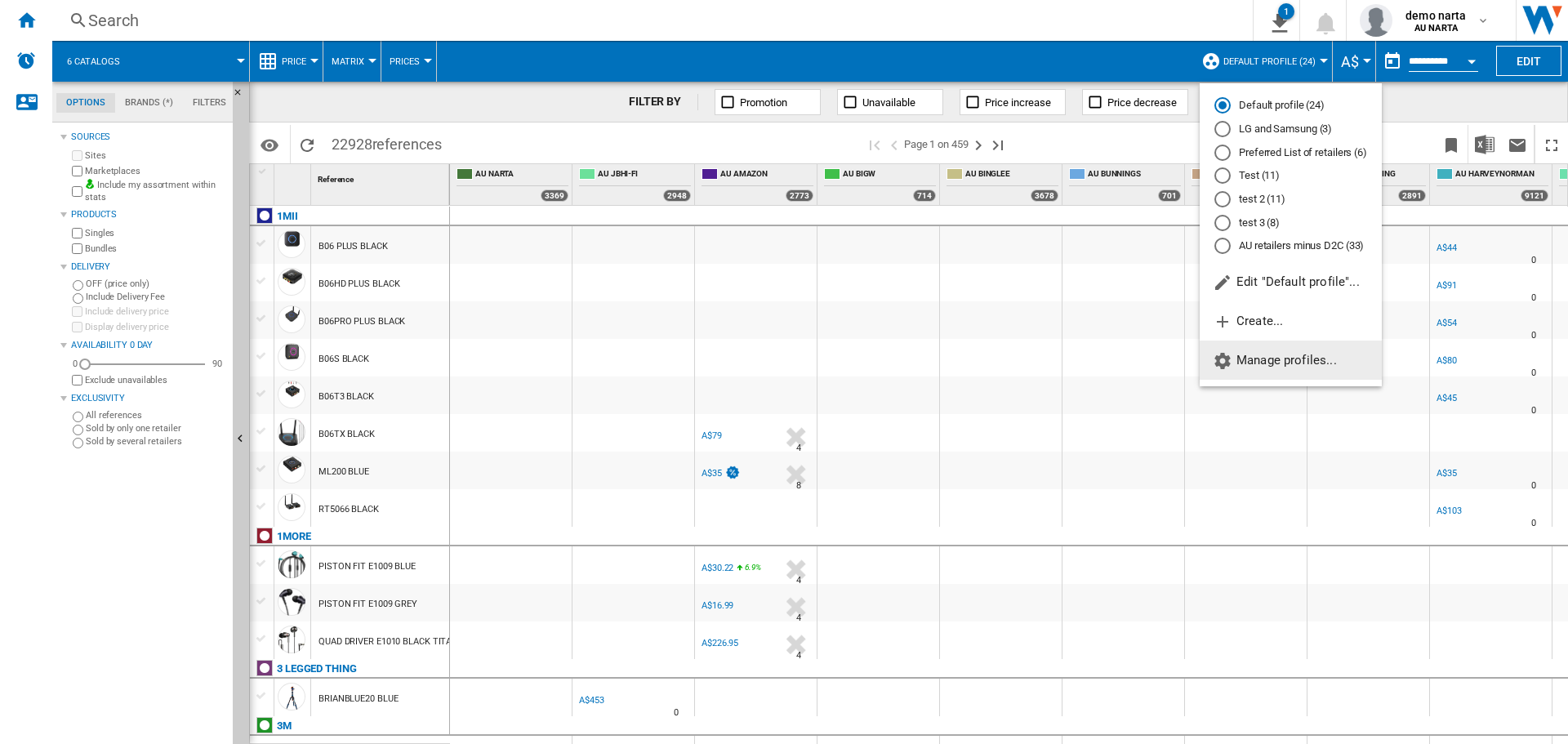
click at [1247, 363] on span "Manage profiles..." at bounding box center [1274, 360] width 124 height 15
